Goal: Transaction & Acquisition: Book appointment/travel/reservation

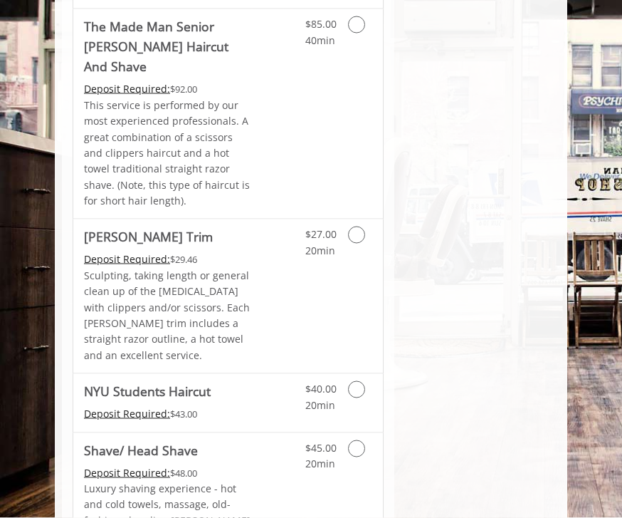
scroll to position [1965, 0]
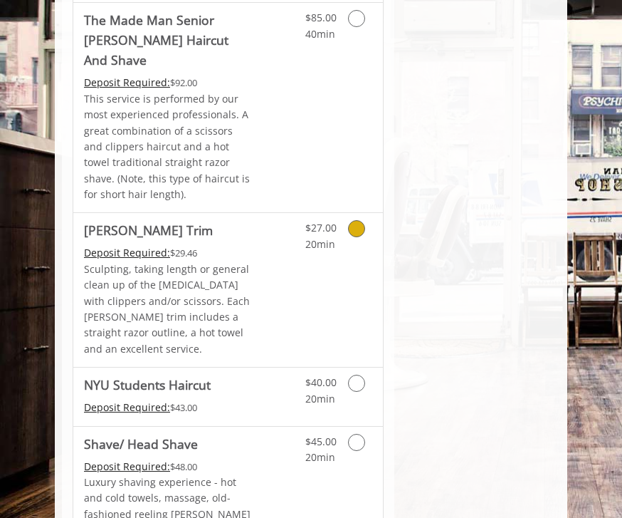
click at [353, 220] on icon "Grooming services" at bounding box center [356, 228] width 17 height 17
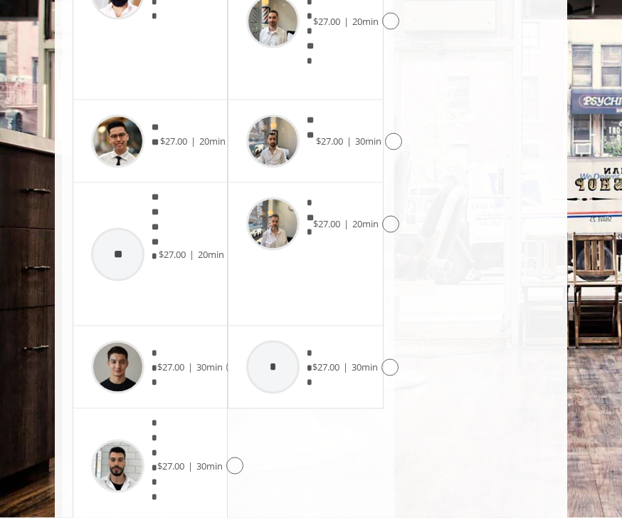
scroll to position [927, 0]
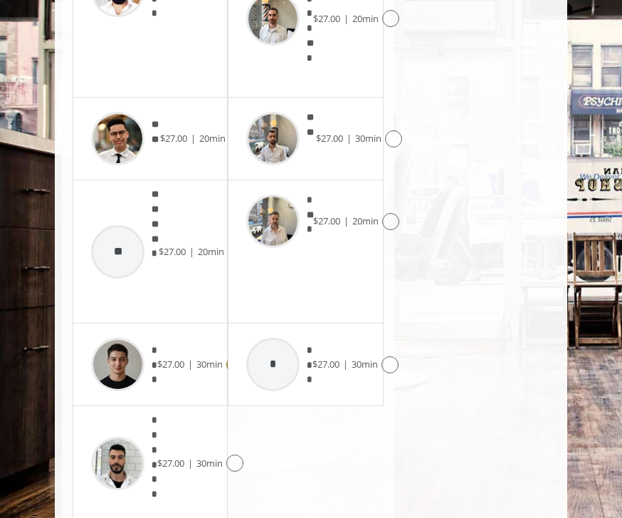
click at [184, 357] on span "$27.00" at bounding box center [170, 363] width 27 height 13
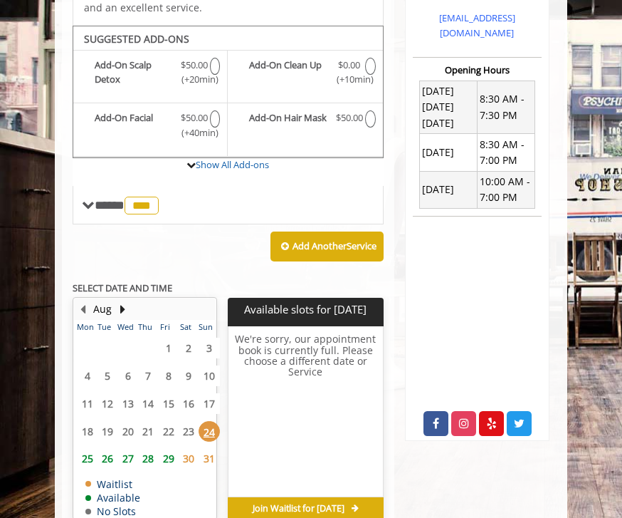
scroll to position [453, 0]
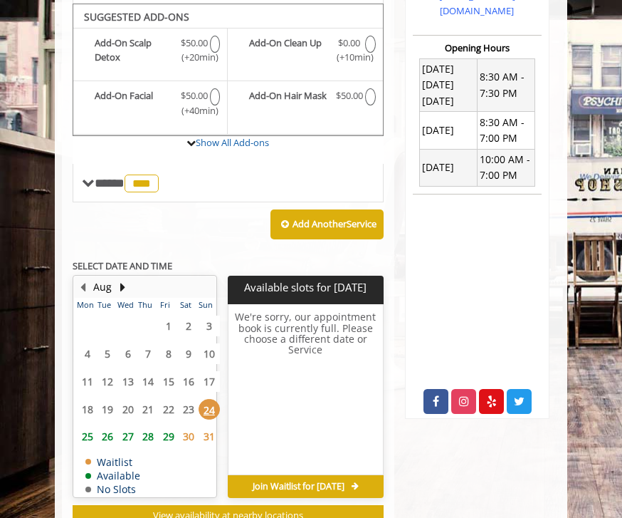
click at [104, 436] on span "26" at bounding box center [107, 436] width 21 height 21
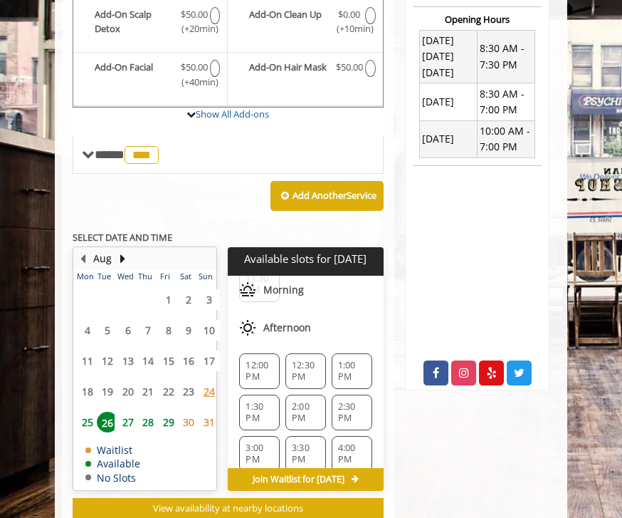
scroll to position [120, 0]
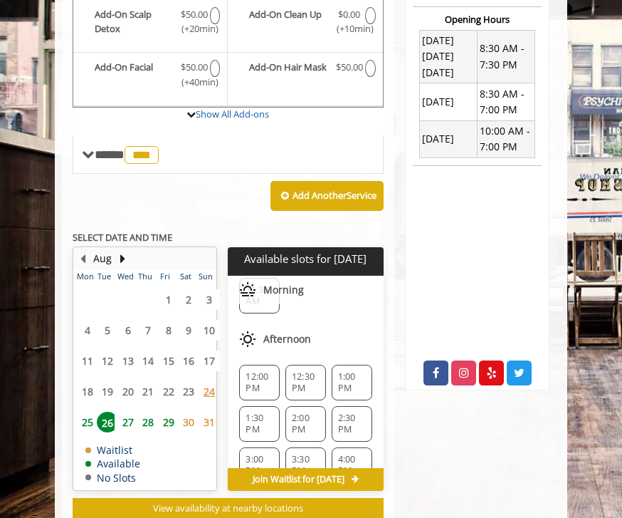
click at [310, 376] on span "12:30 PM" at bounding box center [306, 382] width 28 height 23
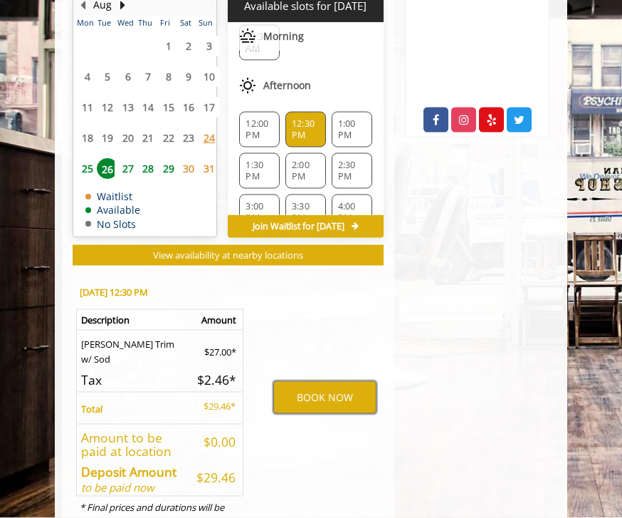
scroll to position [734, 0]
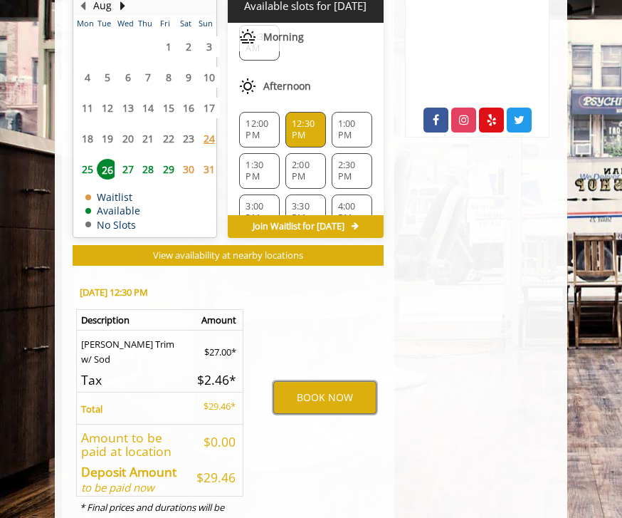
click at [356, 402] on button "BOOK NOW" at bounding box center [324, 397] width 103 height 33
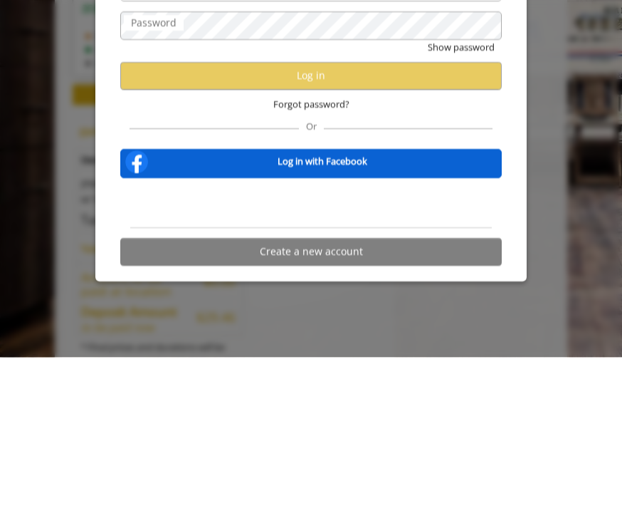
type input "**********"
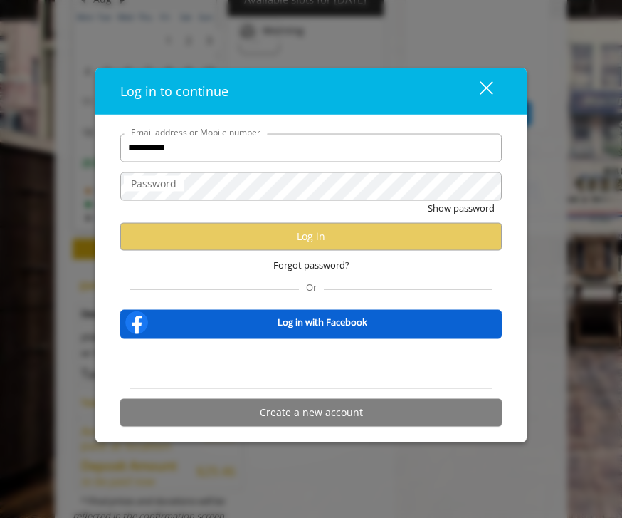
scroll to position [0, 0]
click at [336, 272] on span "Forgot password?" at bounding box center [311, 264] width 76 height 15
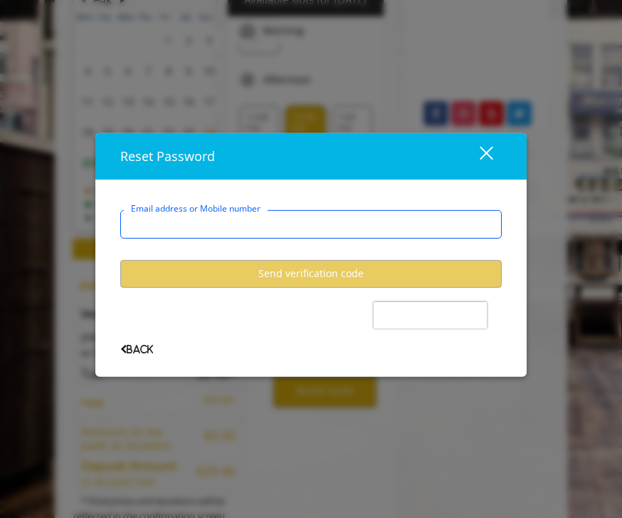
click at [373, 238] on input "Email address or Mobile number" at bounding box center [311, 224] width 382 height 28
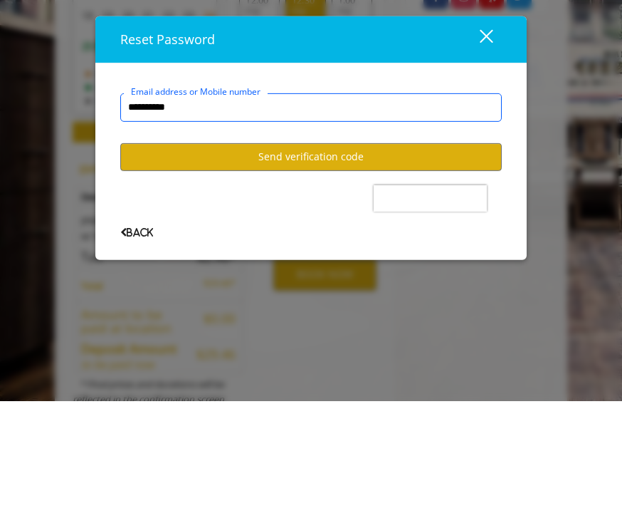
type input "**********"
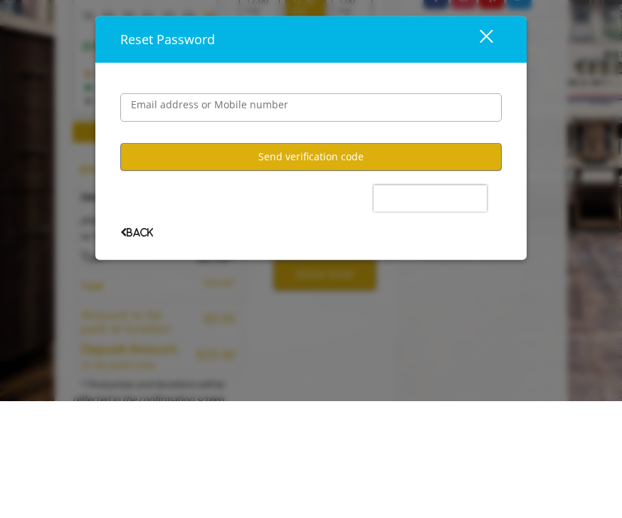
click at [358, 260] on button "Send verification code" at bounding box center [311, 274] width 382 height 28
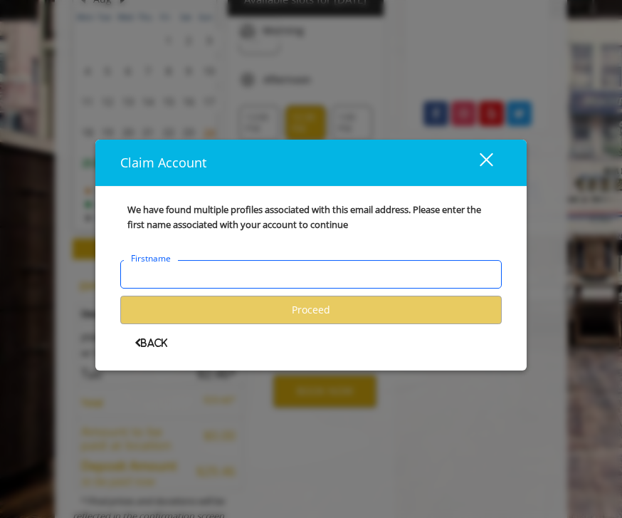
click at [396, 289] on input "Firstname" at bounding box center [311, 275] width 382 height 28
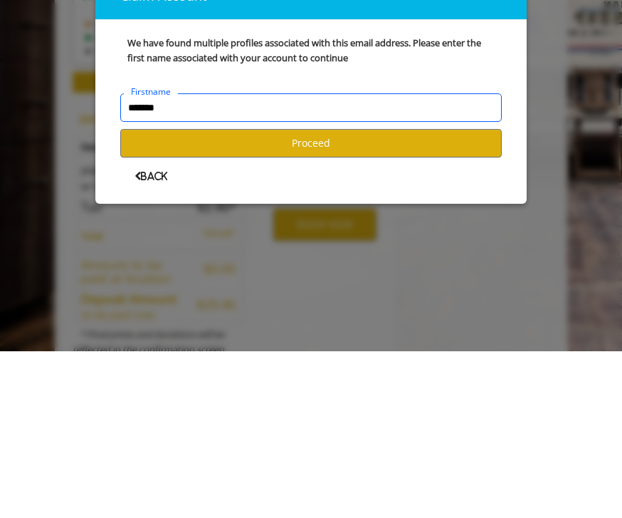
type input "*******"
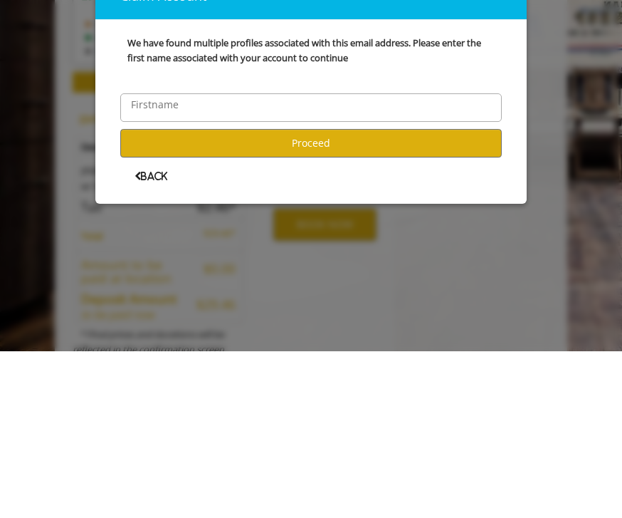
click at [434, 296] on button "Proceed" at bounding box center [311, 310] width 382 height 28
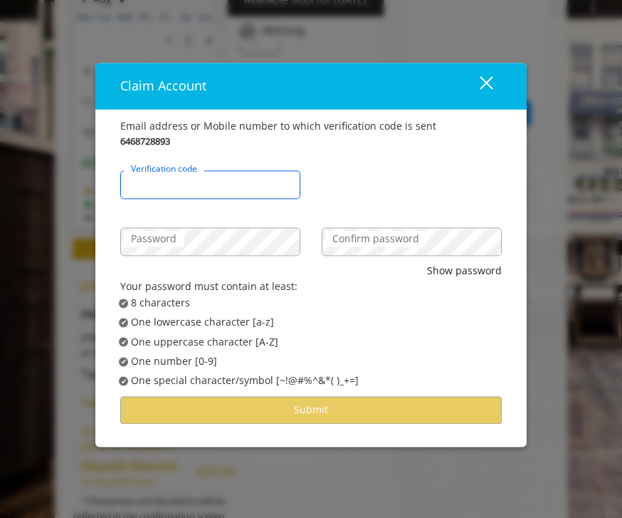
click at [188, 199] on input "Verification code" at bounding box center [210, 184] width 180 height 28
type input "******"
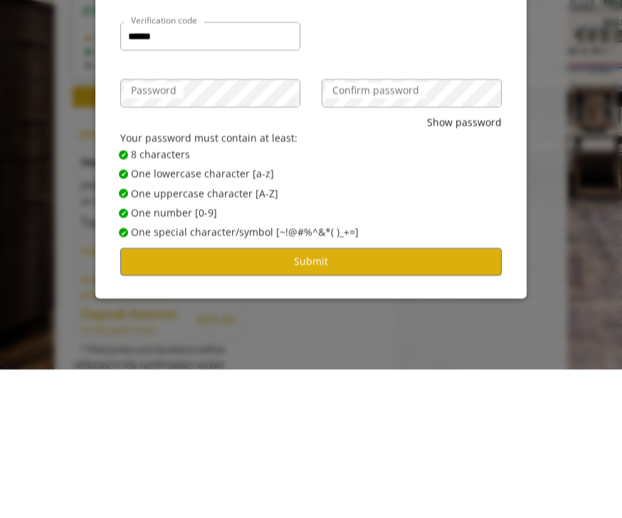
scroll to position [746, 0]
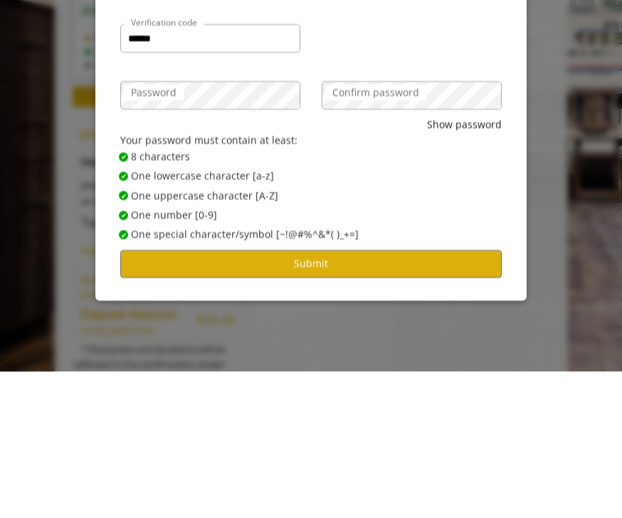
click at [436, 396] on button "Submit" at bounding box center [311, 410] width 382 height 28
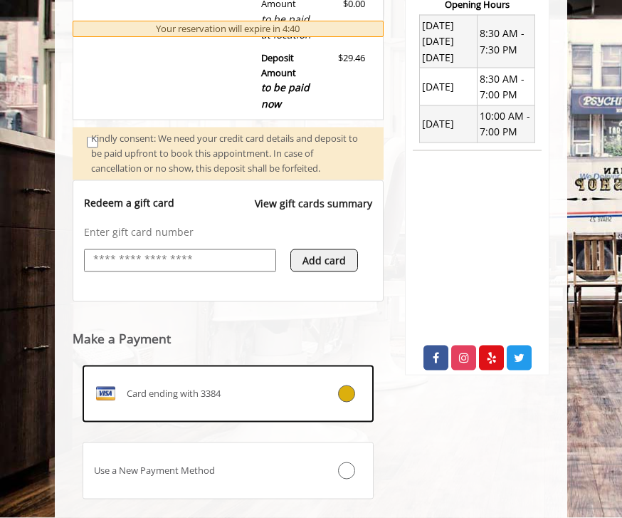
scroll to position [524, 0]
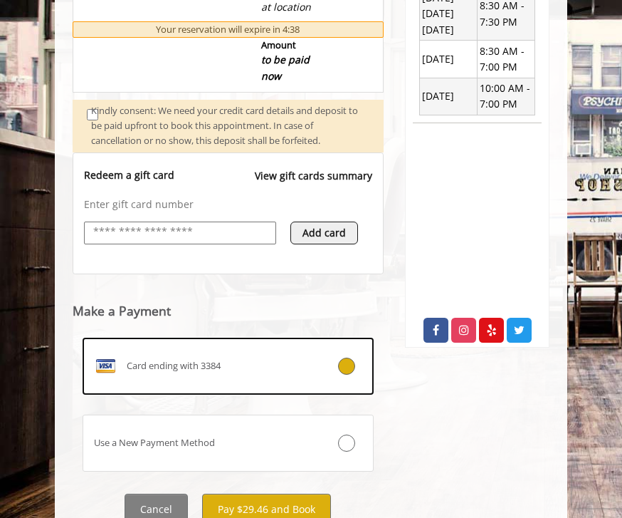
click at [313, 498] on button "Pay $29.46 and Book" at bounding box center [266, 509] width 129 height 32
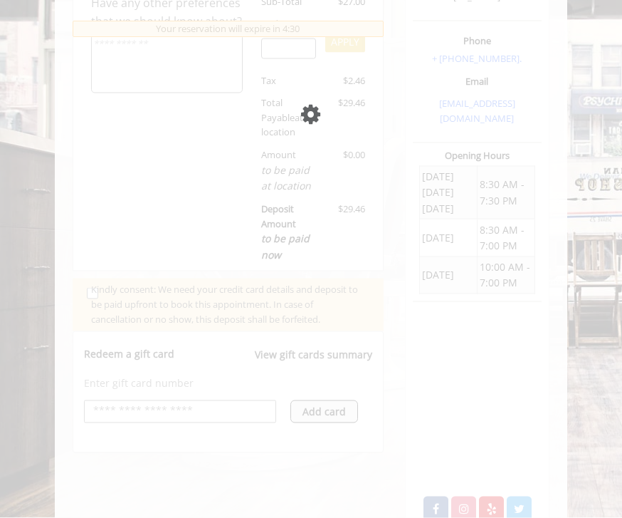
scroll to position [351, 0]
